Goal: Task Accomplishment & Management: Manage account settings

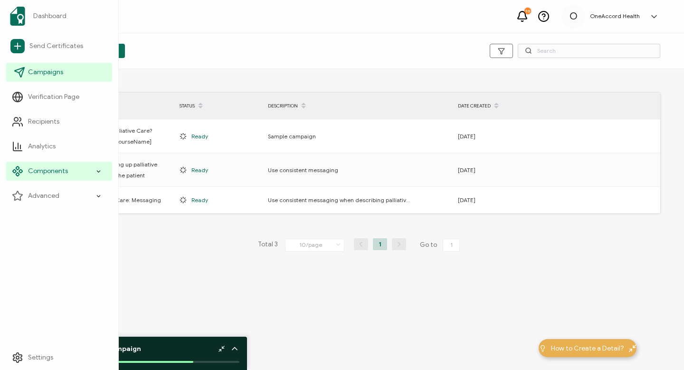
click at [41, 75] on span "Campaigns" at bounding box center [45, 72] width 35 height 10
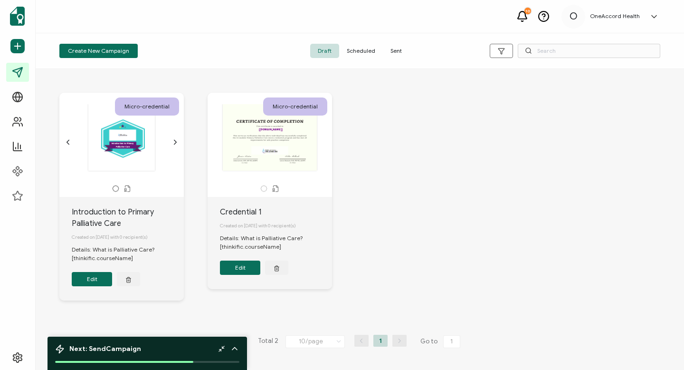
click at [143, 147] on div ".uuid-dfa4a8b0-75b3-457d-8659-10f68ec50406{}.uuid-1a4602e0-54c3-4f6a-988b-a909d…" at bounding box center [122, 137] width 100 height 67
click at [123, 136] on div ".uuid-dfa4a8b0-75b3-457d-8659-10f68ec50406{}.uuid-1a4602e0-54c3-4f6a-988b-a909d…" at bounding box center [122, 137] width 100 height 67
click at [87, 281] on button "Edit" at bounding box center [92, 279] width 40 height 14
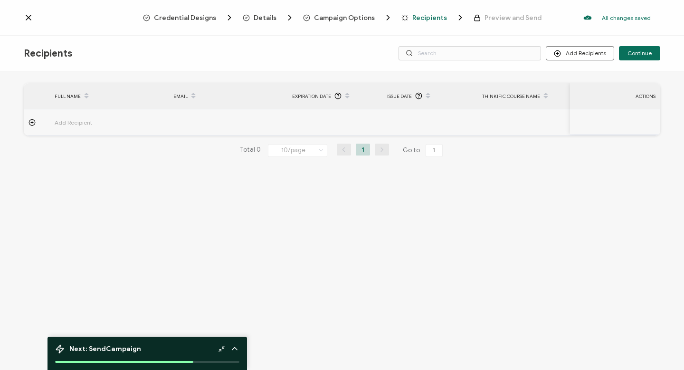
click at [29, 16] on icon at bounding box center [29, 18] width 10 height 10
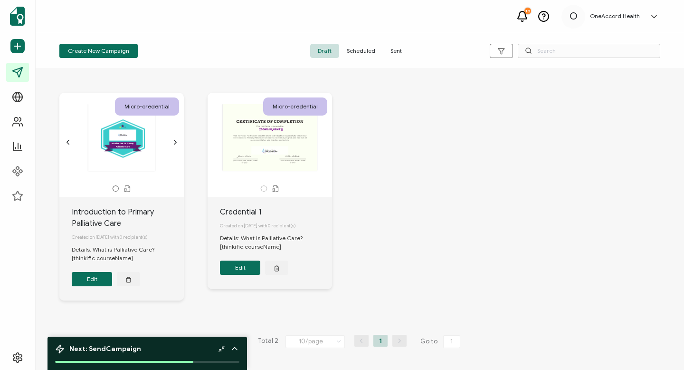
click at [321, 50] on span "Draft" at bounding box center [324, 51] width 29 height 14
click at [131, 134] on div ".uuid-dfa4a8b0-75b3-457d-8659-10f68ec50406{}.uuid-1a4602e0-54c3-4f6a-988b-a909d…" at bounding box center [122, 137] width 100 height 67
click at [96, 281] on button "Edit" at bounding box center [92, 279] width 40 height 14
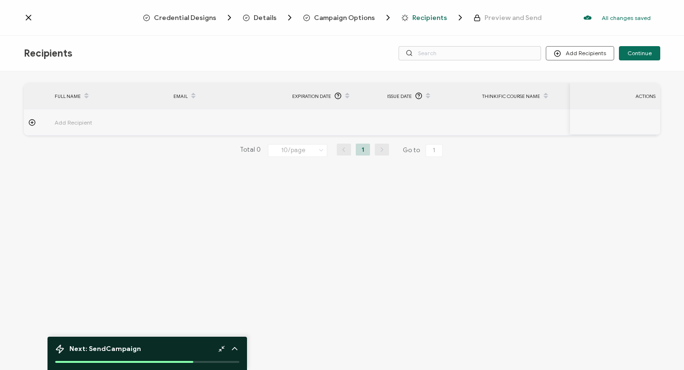
click at [29, 17] on icon at bounding box center [28, 17] width 5 height 5
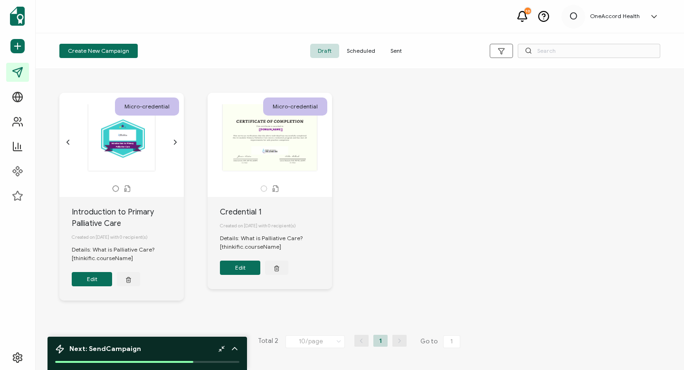
click at [122, 131] on div ".uuid-dfa4a8b0-75b3-457d-8659-10f68ec50406{}.uuid-1a4602e0-54c3-4f6a-988b-a909d…" at bounding box center [122, 137] width 100 height 67
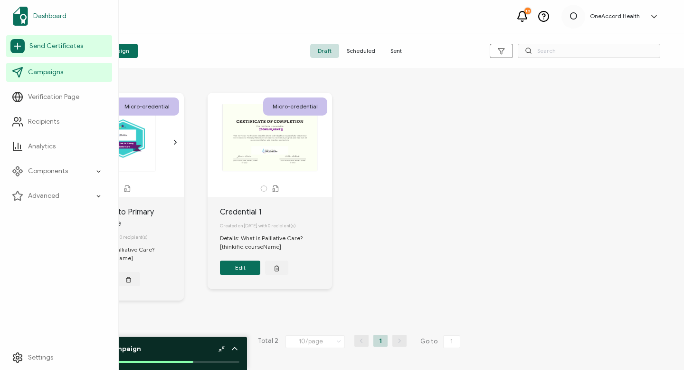
click at [49, 14] on span "Dashboard" at bounding box center [49, 16] width 33 height 10
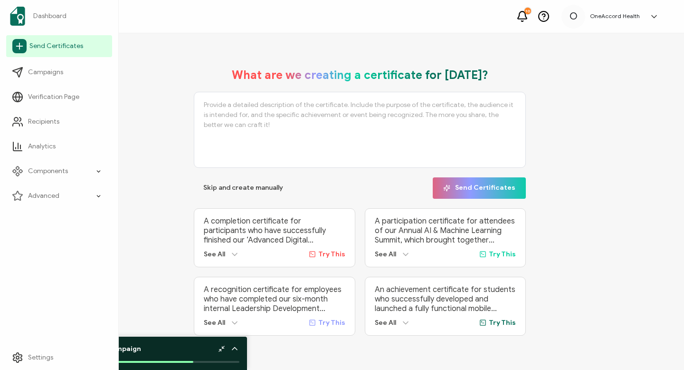
click at [45, 47] on span "Send Certificates" at bounding box center [56, 46] width 54 height 10
